Goal: Navigation & Orientation: Find specific page/section

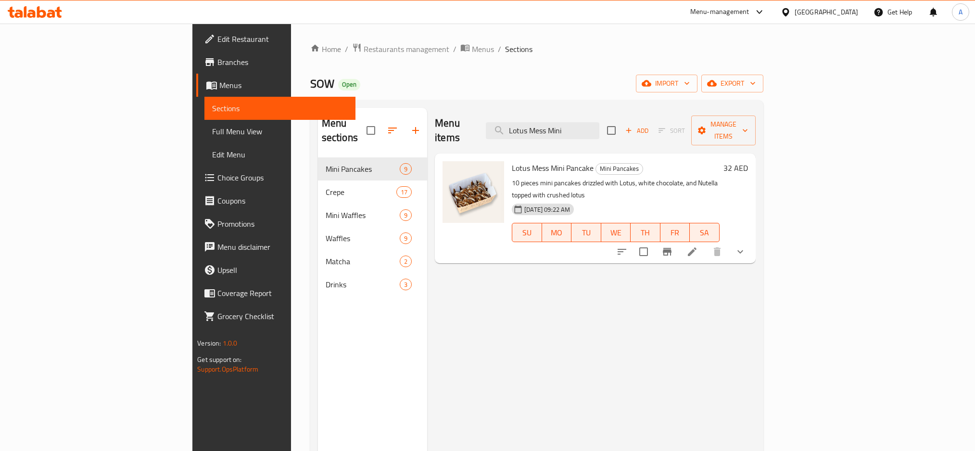
scroll to position [6, 0]
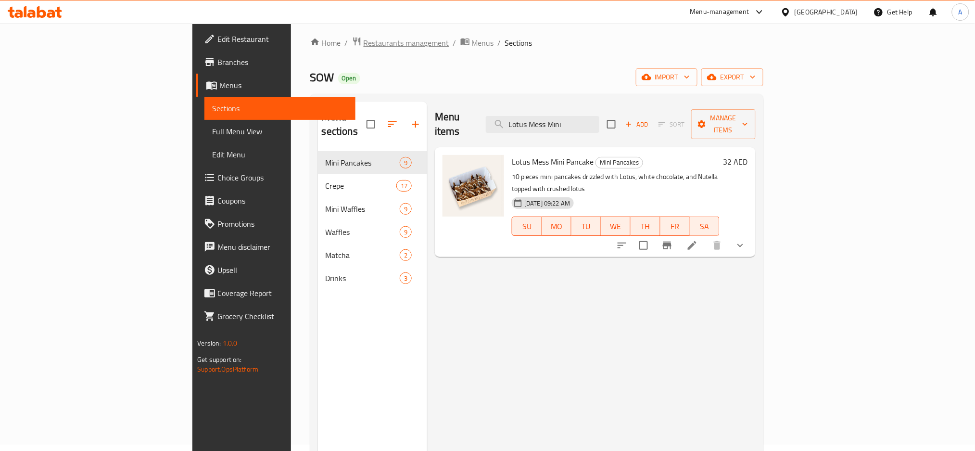
click at [364, 46] on span "Restaurants management" at bounding box center [407, 43] width 86 height 12
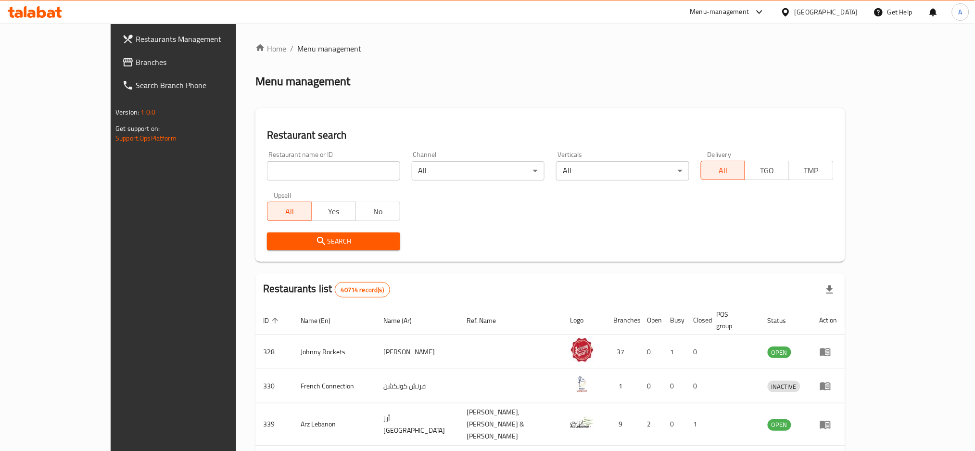
click at [803, 15] on div "[GEOGRAPHIC_DATA]" at bounding box center [825, 12] width 63 height 11
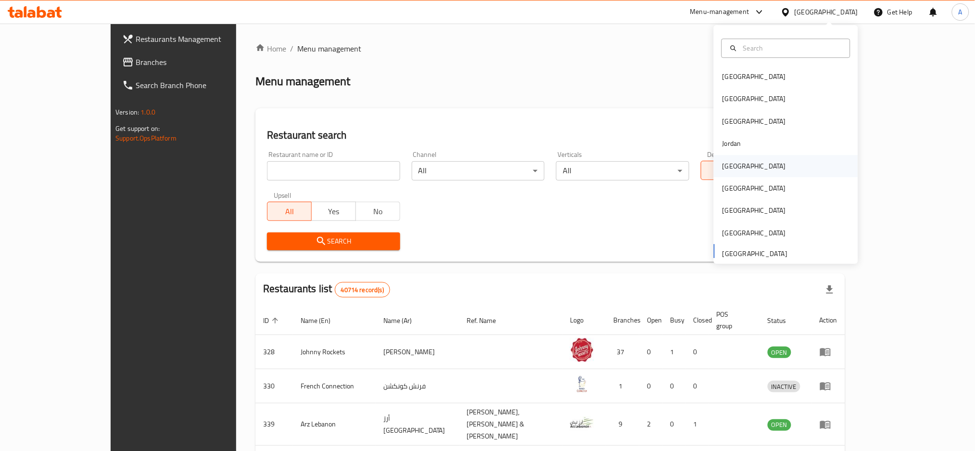
click at [729, 173] on div "[GEOGRAPHIC_DATA]" at bounding box center [754, 166] width 79 height 22
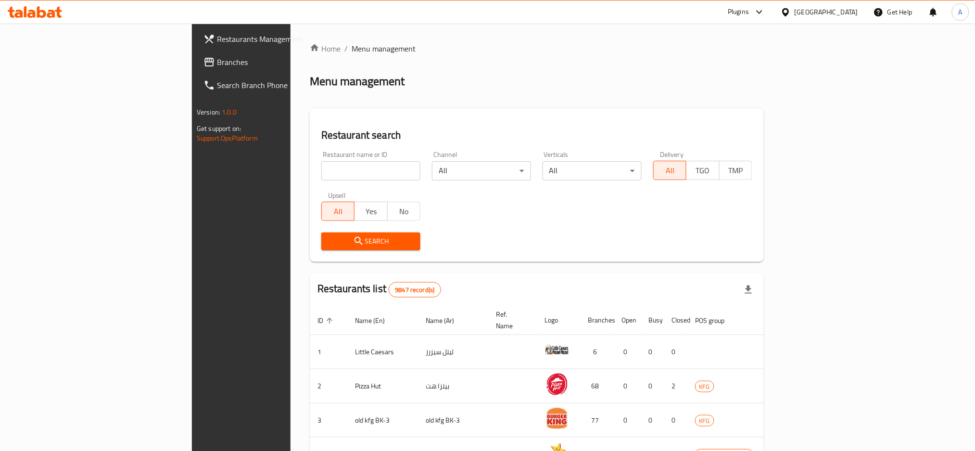
click at [217, 63] on span "Branches" at bounding box center [282, 62] width 130 height 12
